Goal: Transaction & Acquisition: Purchase product/service

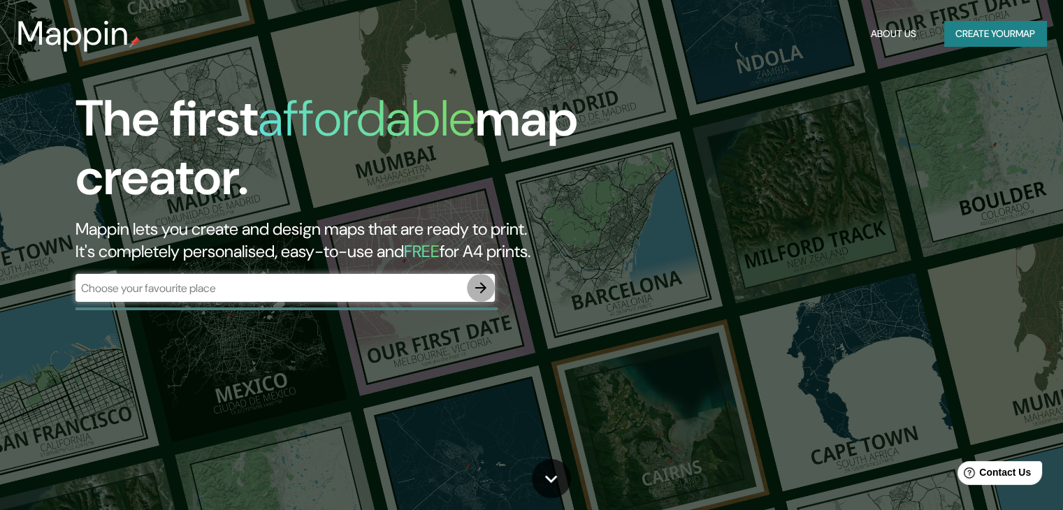
click at [480, 282] on icon "button" at bounding box center [481, 288] width 17 height 17
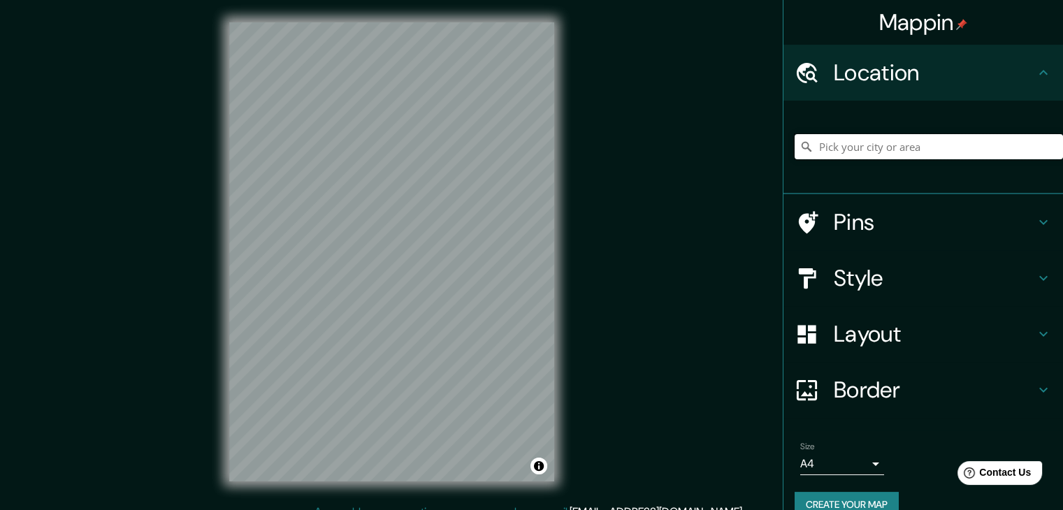
click at [903, 139] on input "Pick your city or area" at bounding box center [929, 146] width 268 height 25
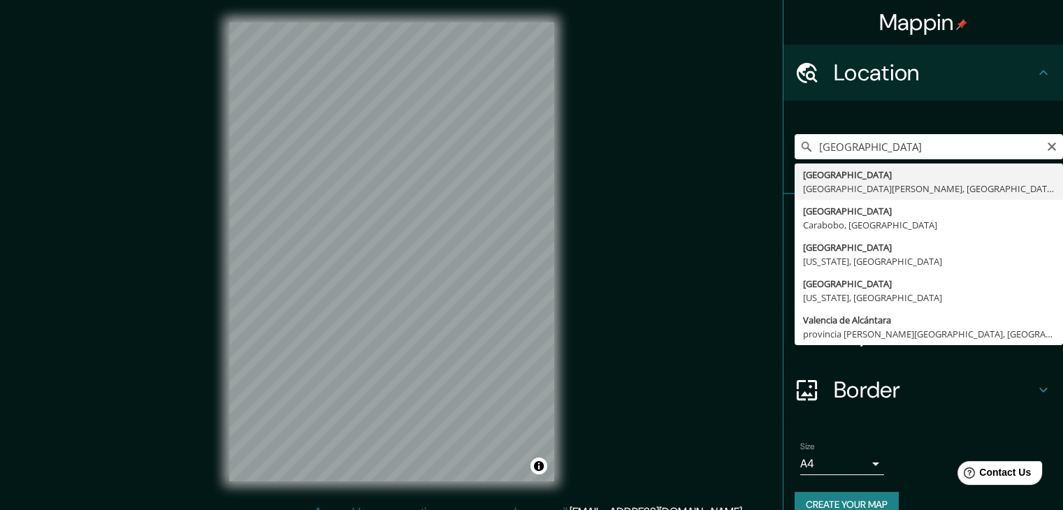
type input "[GEOGRAPHIC_DATA], [GEOGRAPHIC_DATA][PERSON_NAME], [GEOGRAPHIC_DATA]"
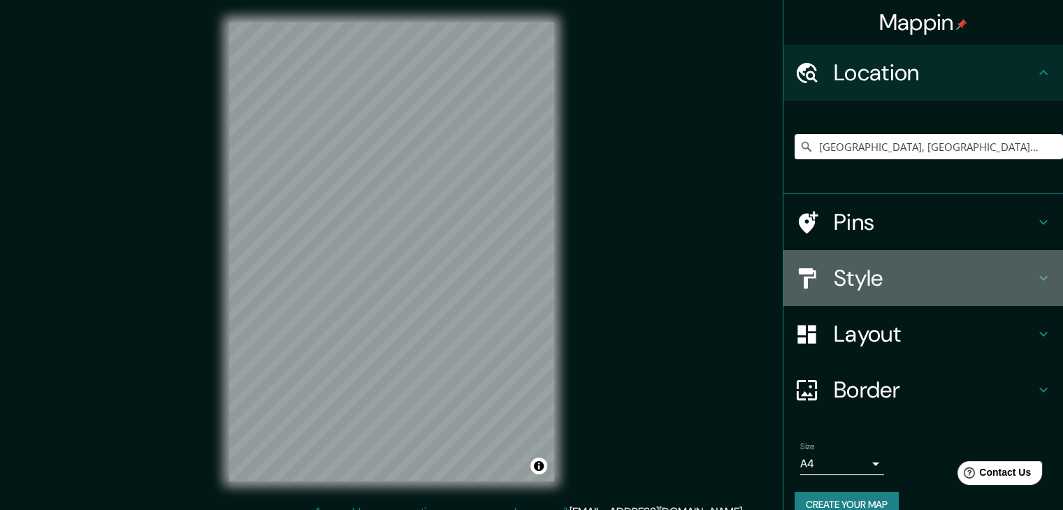
click at [853, 272] on h4 "Style" at bounding box center [934, 278] width 201 height 28
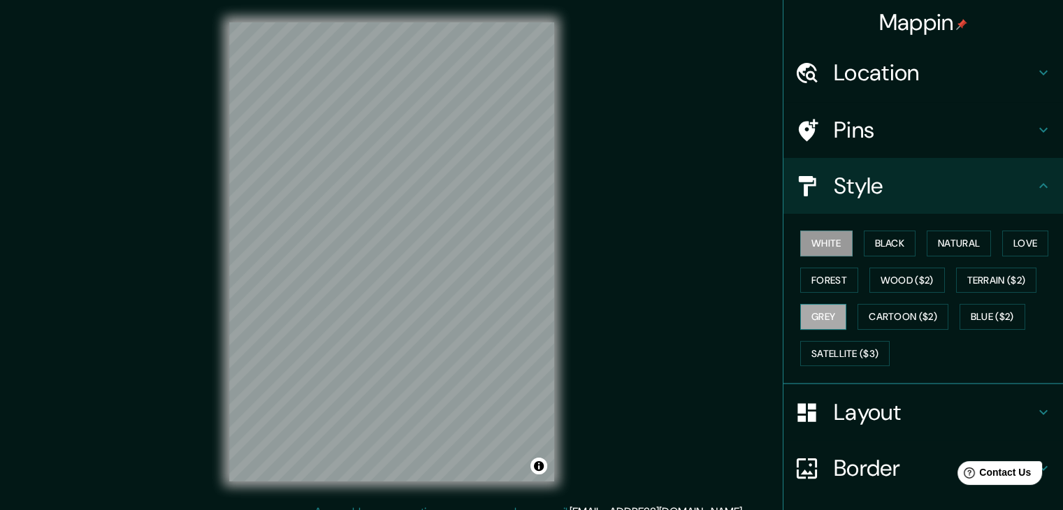
click at [819, 308] on button "Grey" at bounding box center [823, 317] width 46 height 26
click at [838, 233] on button "White" at bounding box center [826, 244] width 52 height 26
click at [878, 247] on button "Black" at bounding box center [890, 244] width 52 height 26
click at [816, 246] on button "White" at bounding box center [826, 244] width 52 height 26
click at [811, 305] on button "Grey" at bounding box center [823, 317] width 46 height 26
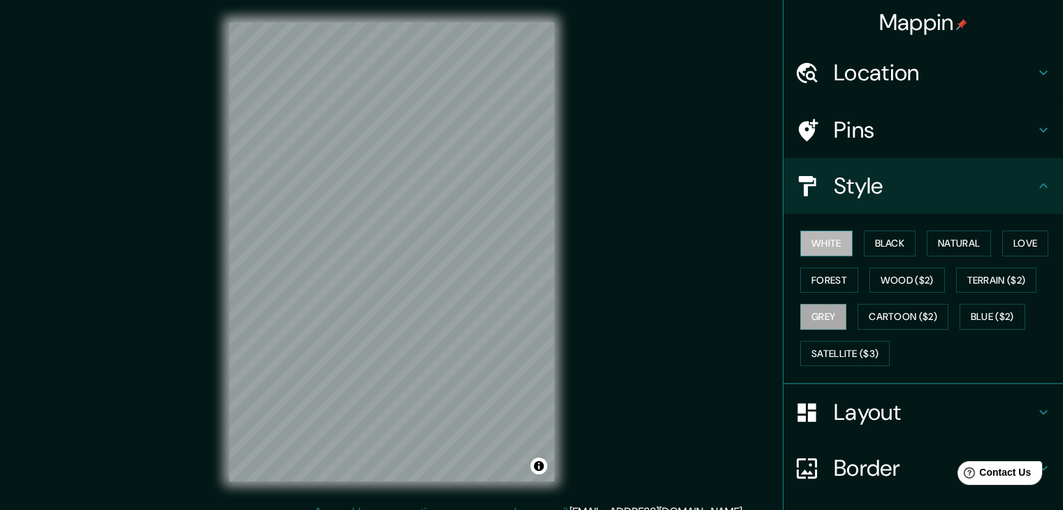
click at [816, 237] on button "White" at bounding box center [826, 244] width 52 height 26
